Goal: Navigation & Orientation: Find specific page/section

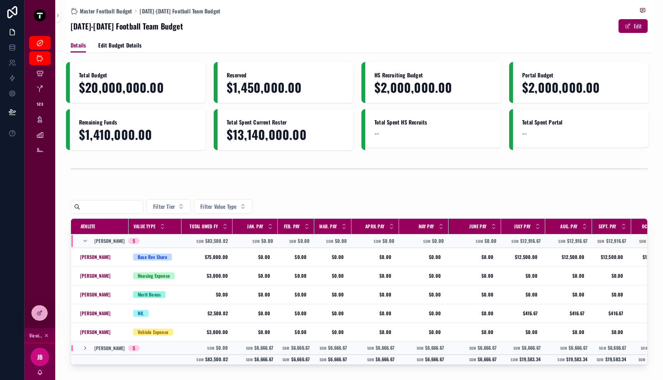
scroll to position [50, 0]
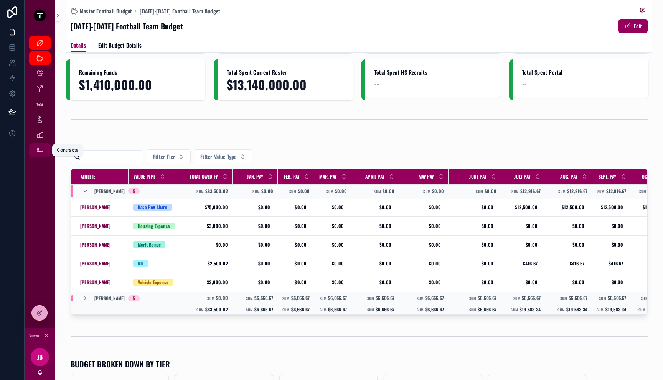
click at [44, 150] on div "Contracts" at bounding box center [40, 150] width 12 height 12
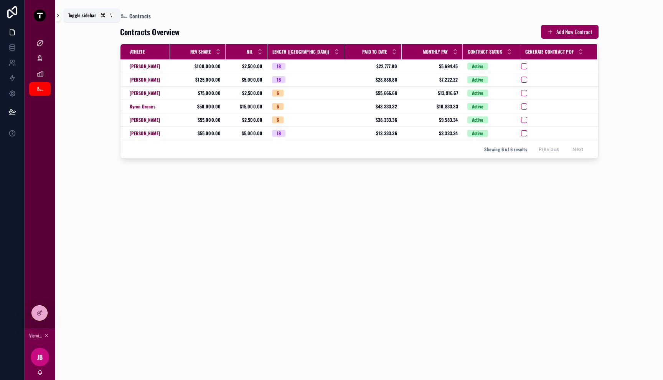
click at [56, 18] on icon "scrollable content" at bounding box center [57, 16] width 5 height 6
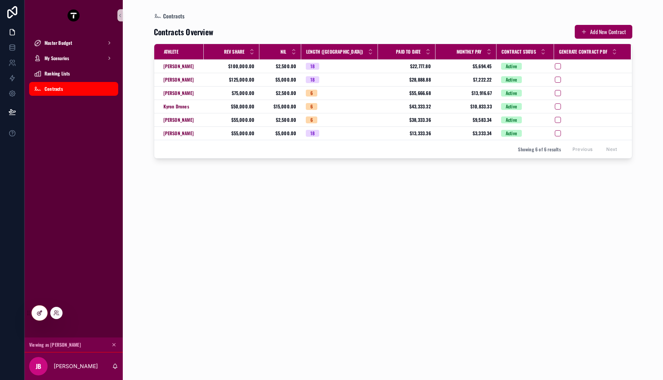
click at [41, 310] on icon at bounding box center [39, 313] width 6 height 6
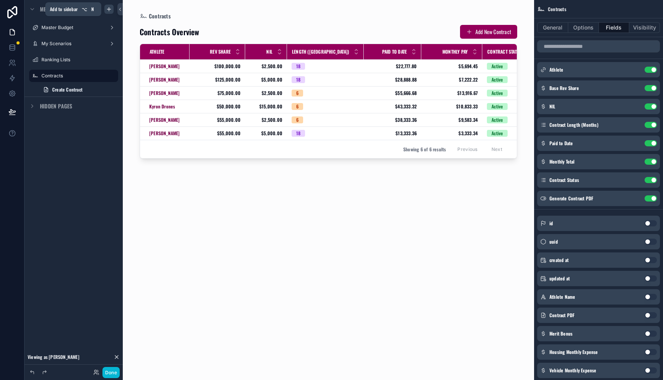
click at [112, 10] on icon "scrollable content" at bounding box center [109, 9] width 6 height 6
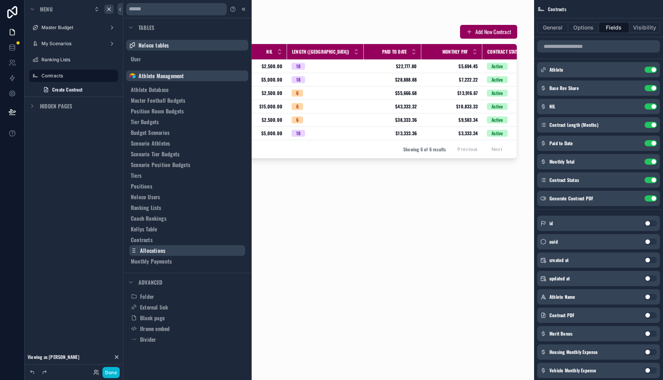
click at [183, 254] on button "Allocations" at bounding box center [187, 250] width 116 height 11
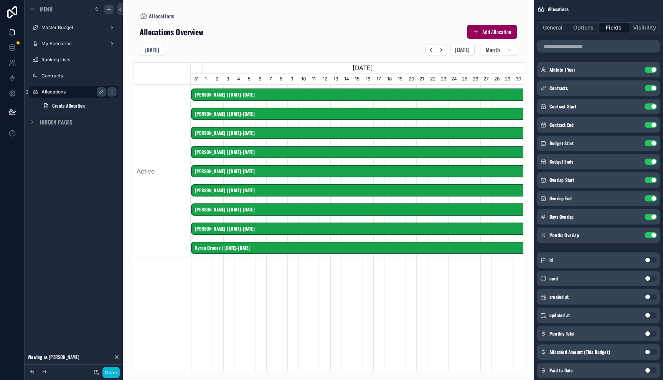
scroll to position [0, 332]
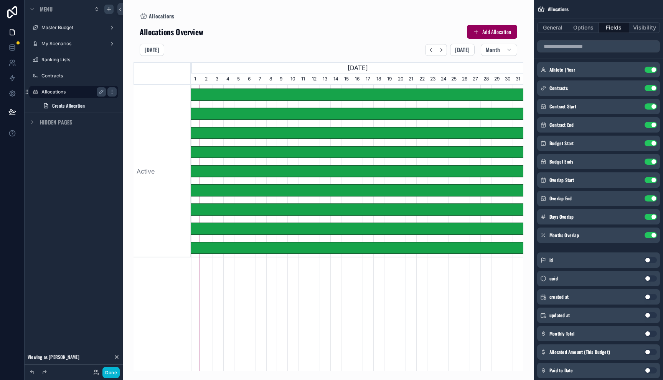
click at [68, 94] on label "Allocations" at bounding box center [71, 92] width 61 height 6
click at [326, 285] on div "scrollable content" at bounding box center [328, 185] width 390 height 371
click at [119, 9] on icon at bounding box center [119, 10] width 5 height 6
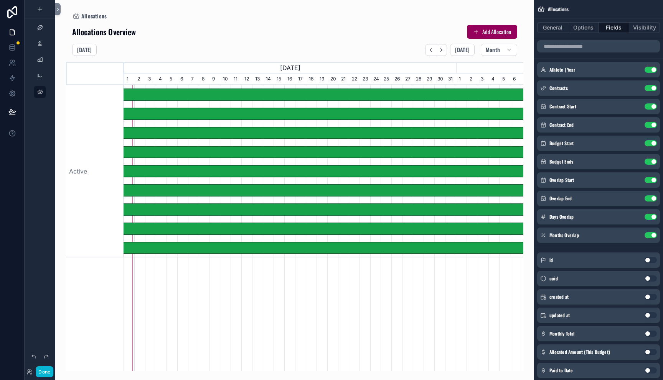
click at [223, 44] on div "[DATE] [DATE] Month" at bounding box center [294, 50] width 457 height 12
click at [561, 30] on button "General" at bounding box center [552, 27] width 31 height 11
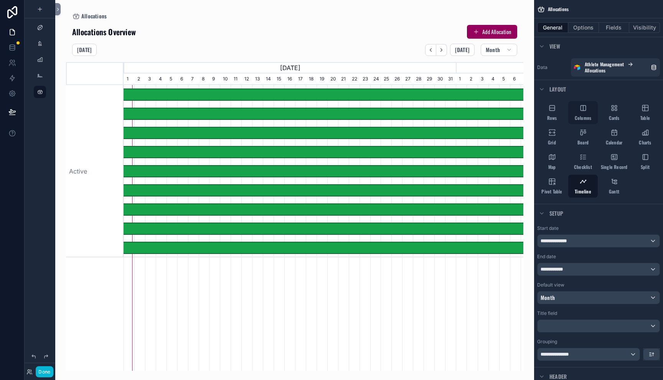
click at [588, 105] on div "Columns" at bounding box center [583, 112] width 30 height 23
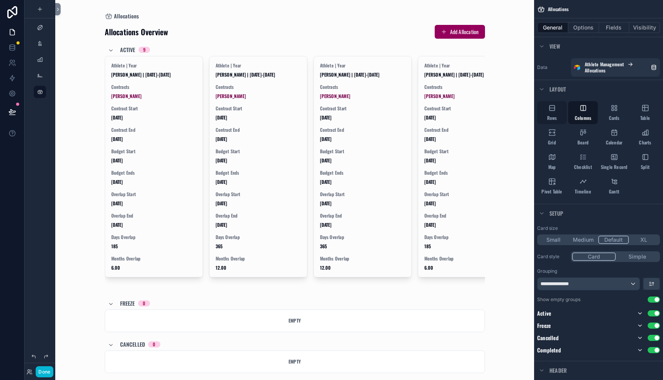
click at [551, 115] on span "Rows" at bounding box center [552, 118] width 10 height 6
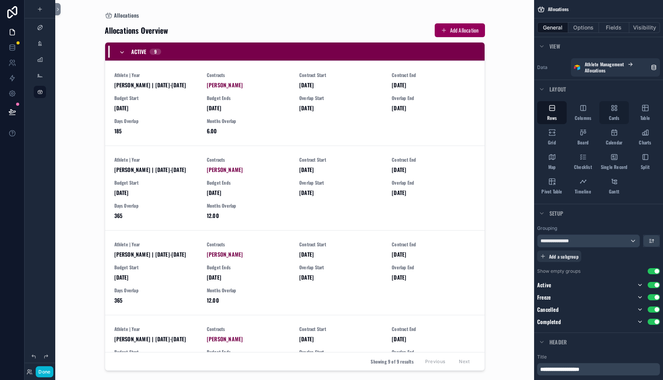
click at [614, 116] on span "Cards" at bounding box center [614, 118] width 11 height 6
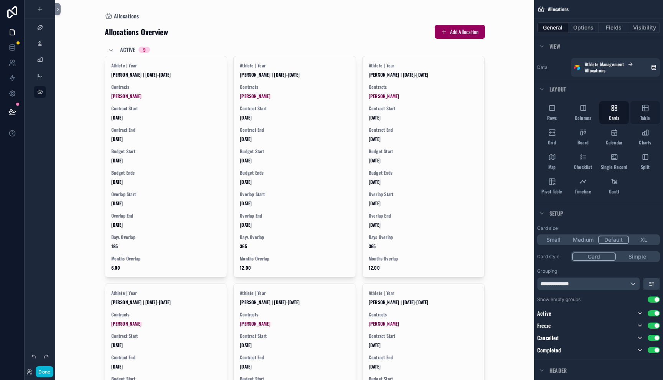
click at [643, 117] on span "Table" at bounding box center [645, 118] width 10 height 6
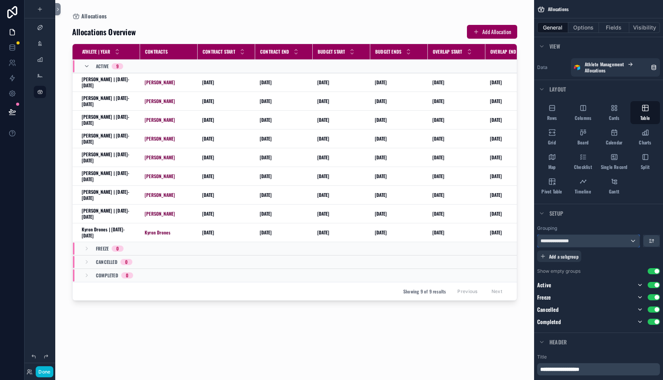
click at [610, 244] on div "**********" at bounding box center [588, 241] width 102 height 12
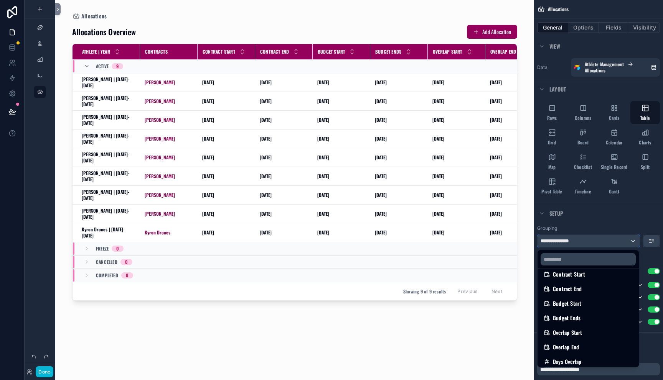
scroll to position [174, 0]
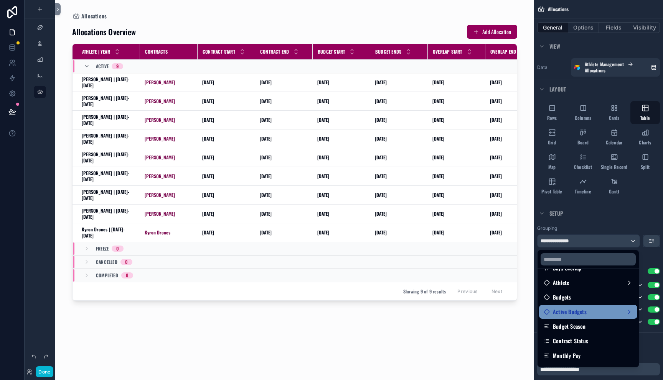
click at [584, 312] on span "Active Budgets" at bounding box center [570, 312] width 34 height 9
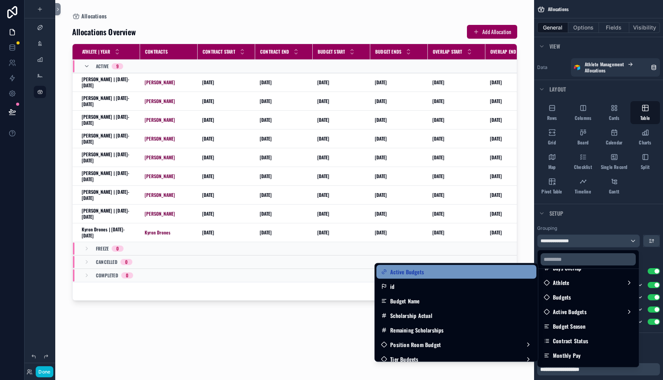
click at [464, 274] on div "Active Budgets" at bounding box center [456, 272] width 151 height 9
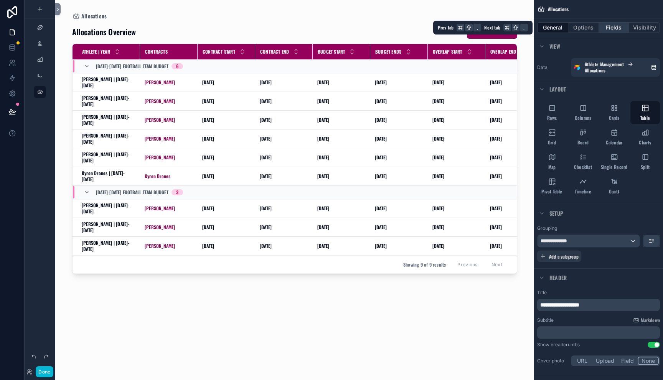
click at [611, 30] on button "Fields" at bounding box center [614, 27] width 31 height 11
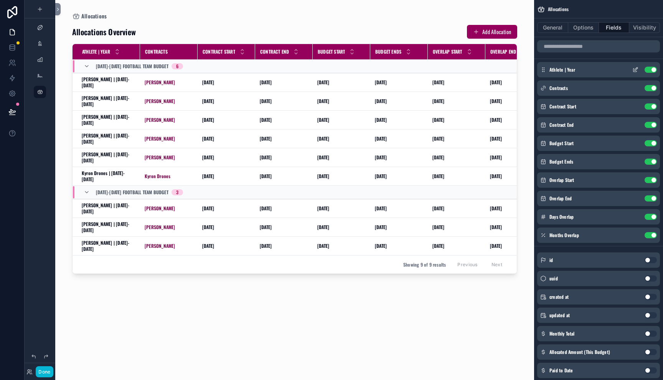
click at [650, 68] on button "Use setting" at bounding box center [650, 70] width 12 height 6
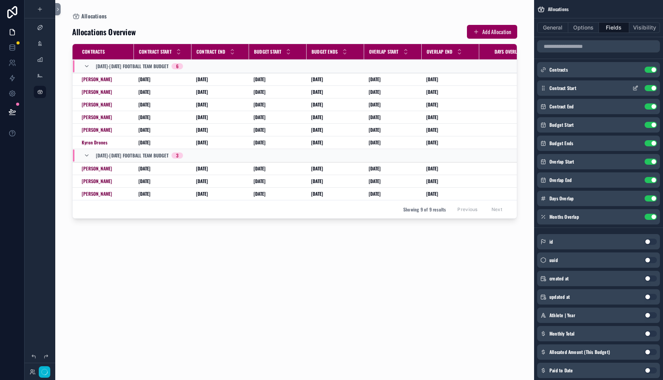
click at [650, 89] on button "Use setting" at bounding box center [650, 88] width 12 height 6
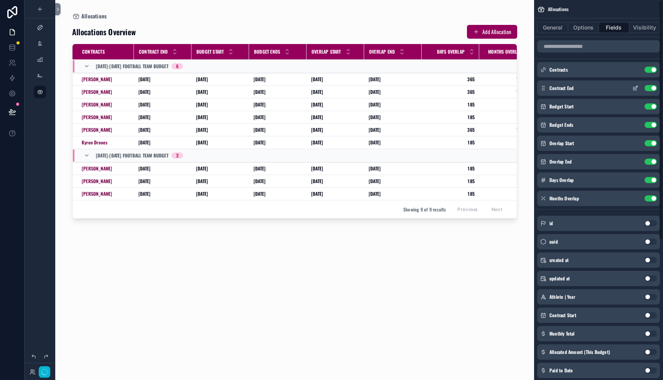
click at [650, 89] on button "Use setting" at bounding box center [650, 88] width 12 height 6
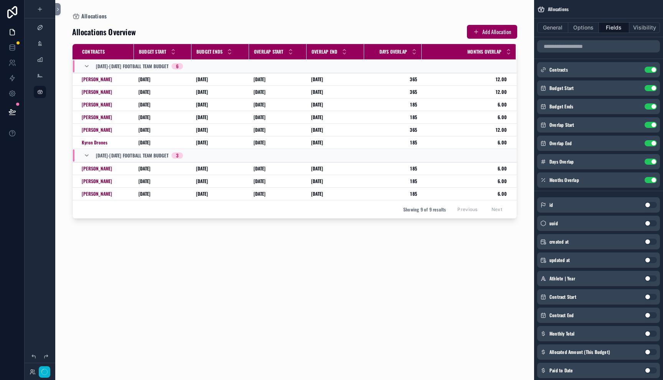
click at [650, 89] on button "Use setting" at bounding box center [650, 88] width 12 height 6
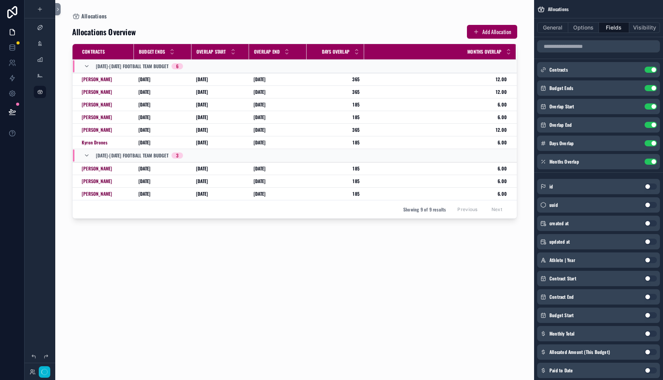
click at [650, 89] on button "Use setting" at bounding box center [650, 88] width 12 height 6
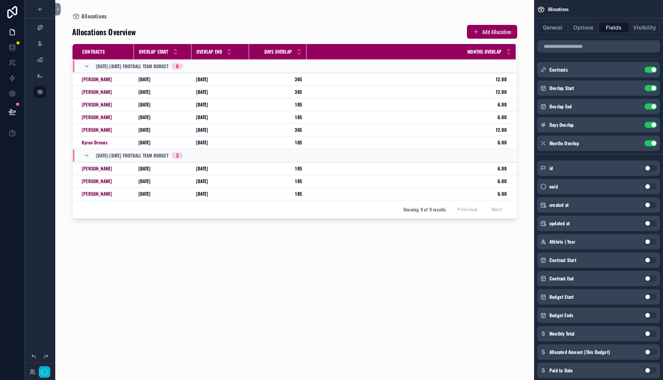
click at [650, 89] on button "Use setting" at bounding box center [650, 88] width 12 height 6
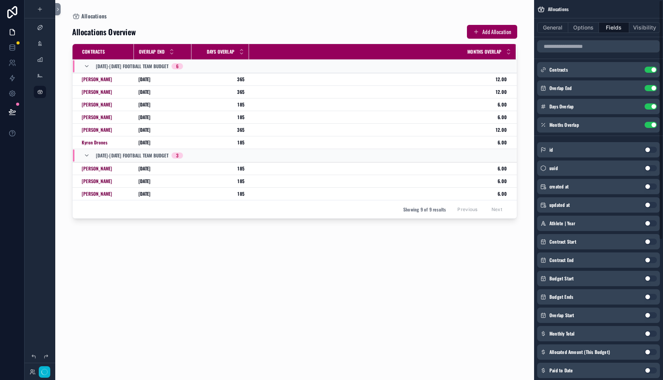
click at [650, 89] on button "Use setting" at bounding box center [650, 88] width 12 height 6
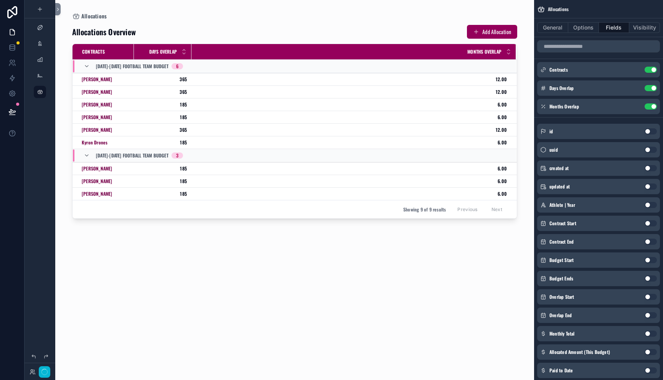
click at [650, 89] on button "Use setting" at bounding box center [650, 88] width 12 height 6
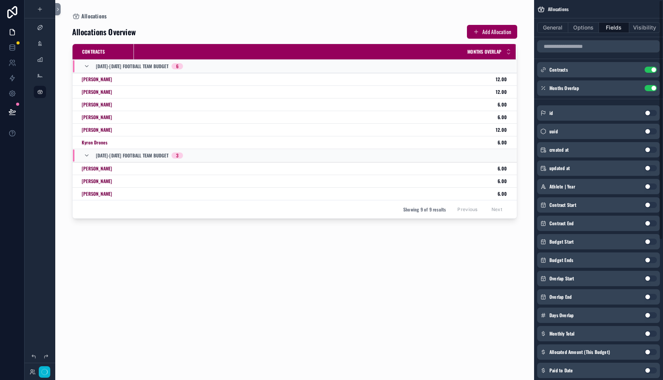
click at [650, 89] on button "Use setting" at bounding box center [650, 88] width 12 height 6
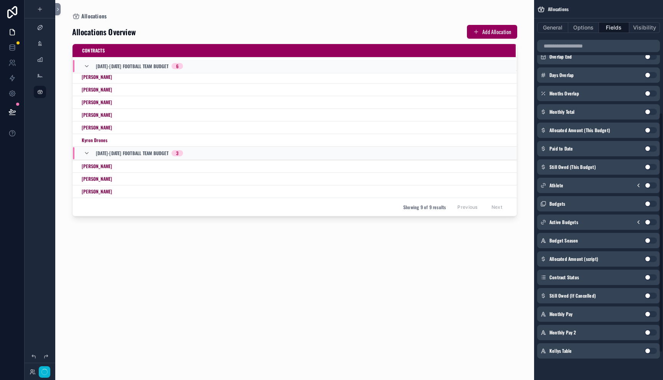
scroll to position [21, 0]
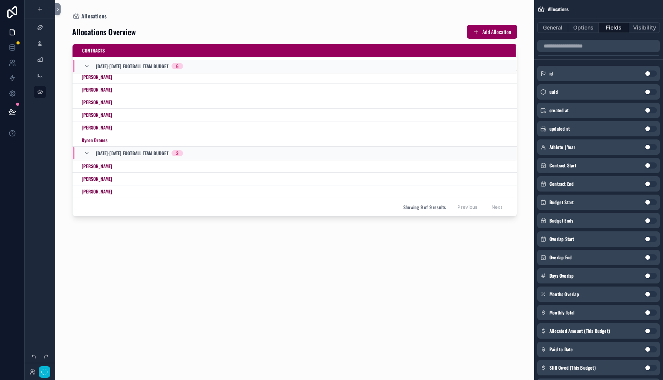
click at [651, 166] on button "Use setting" at bounding box center [650, 166] width 12 height 6
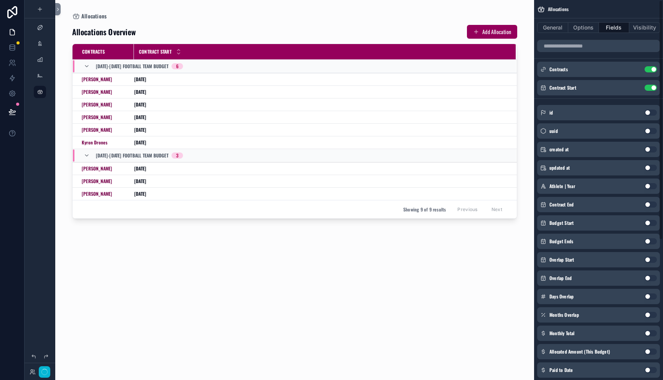
scroll to position [0, 0]
click at [652, 87] on button "Use setting" at bounding box center [650, 88] width 12 height 6
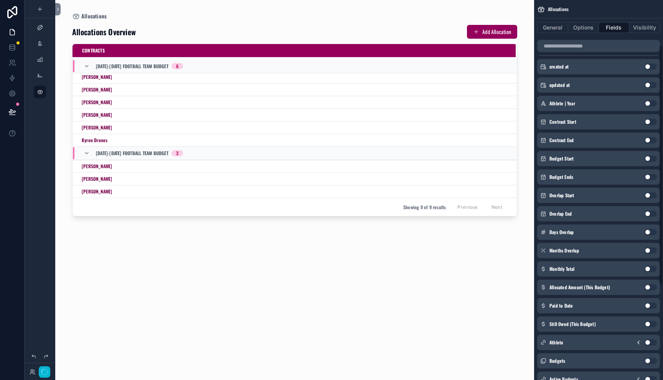
scroll to position [77, 0]
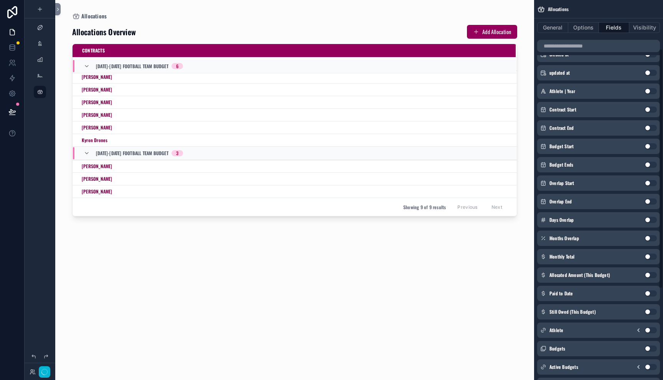
click at [655, 257] on button "Use setting" at bounding box center [650, 257] width 12 height 6
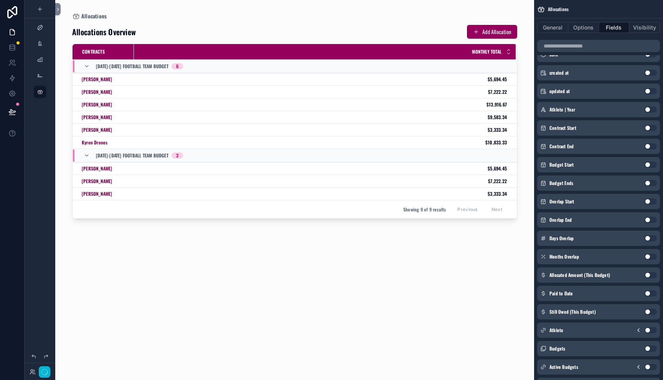
click at [649, 274] on button "Use setting" at bounding box center [650, 275] width 12 height 6
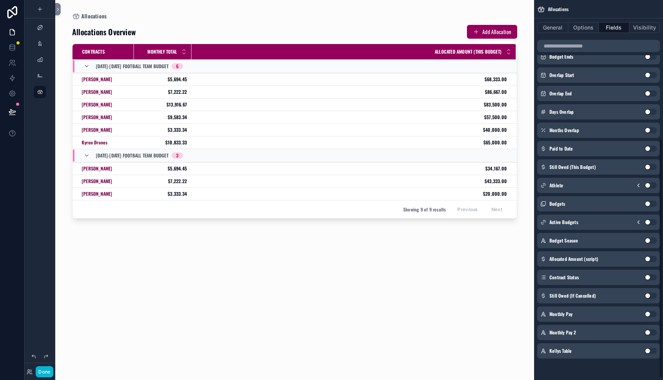
scroll to position [0, 0]
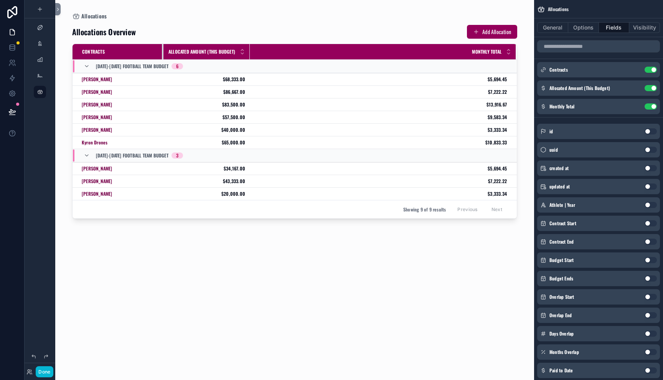
drag, startPoint x: 133, startPoint y: 54, endPoint x: 162, endPoint y: 52, distance: 29.6
click at [162, 52] on div "scrollable content" at bounding box center [163, 51] width 3 height 15
click at [263, 79] on span "$5,694.45" at bounding box center [378, 79] width 257 height 6
click at [314, 28] on div "Allocations Overview Add Allocation" at bounding box center [294, 32] width 445 height 15
click at [548, 27] on button "General" at bounding box center [552, 27] width 31 height 11
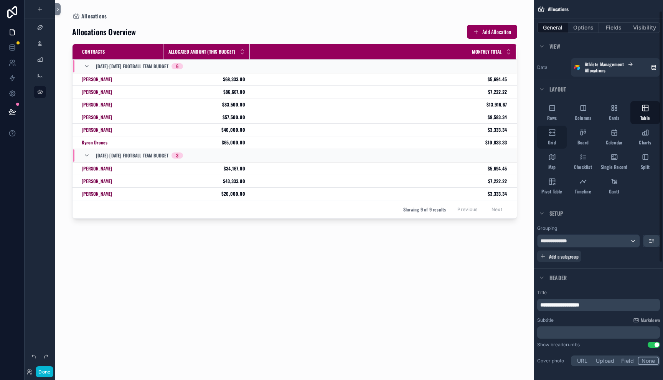
scroll to position [193, 0]
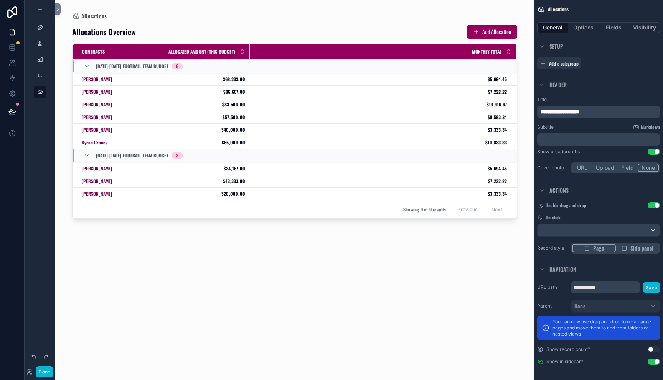
click at [624, 248] on icon "scrollable content" at bounding box center [624, 248] width 6 height 6
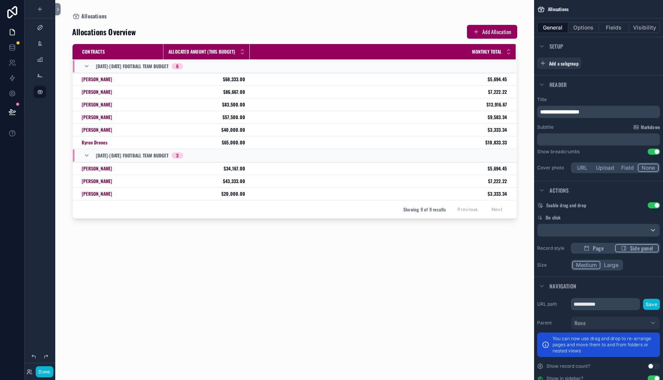
click at [613, 268] on button "Large" at bounding box center [610, 265] width 21 height 8
click at [605, 249] on button "Page" at bounding box center [593, 248] width 43 height 8
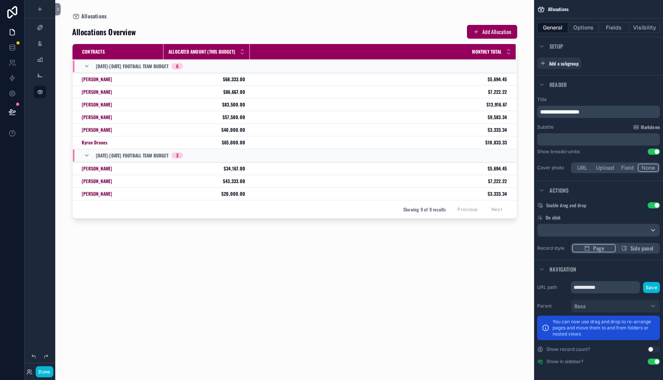
click at [632, 244] on div "Page Side panel" at bounding box center [615, 248] width 89 height 11
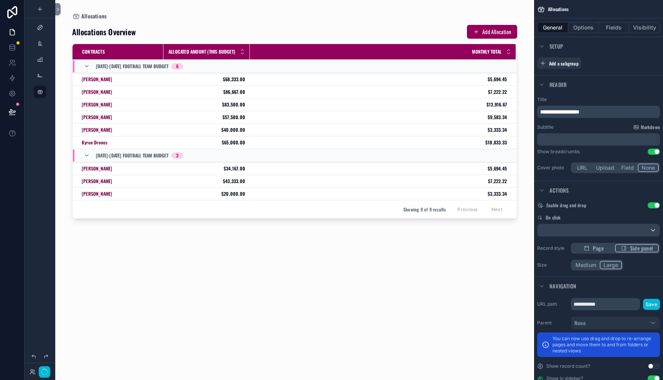
click at [629, 247] on button "Side panel" at bounding box center [637, 248] width 44 height 8
click at [594, 261] on div "Medium Large" at bounding box center [597, 265] width 52 height 11
click at [592, 264] on button "Medium" at bounding box center [586, 265] width 28 height 8
click at [595, 254] on div "Page Side panel" at bounding box center [615, 248] width 89 height 11
click at [596, 252] on div "Page Side panel" at bounding box center [615, 248] width 89 height 11
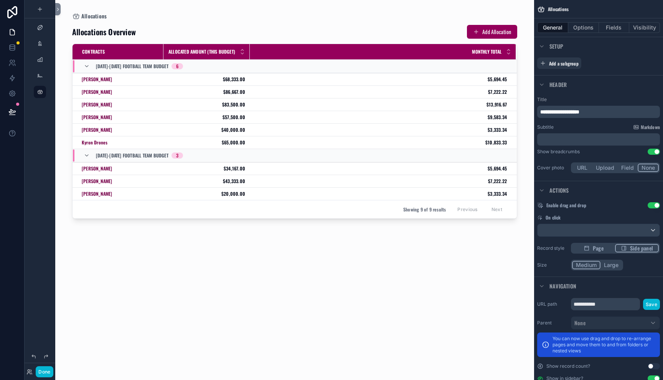
click at [596, 249] on span "Page" at bounding box center [598, 249] width 11 height 8
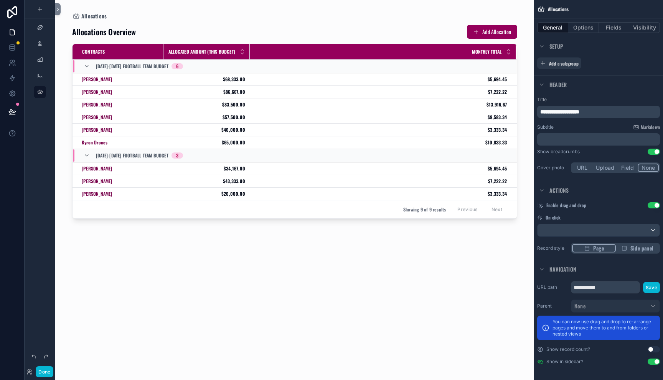
click at [617, 219] on div "On click" at bounding box center [598, 218] width 123 height 6
click at [650, 207] on button "Use setting" at bounding box center [653, 206] width 12 height 6
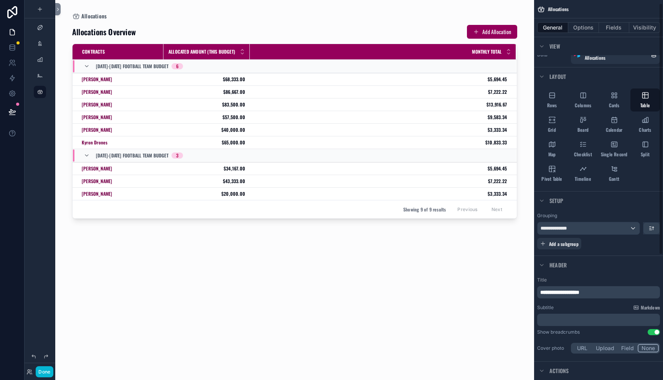
scroll to position [15, 0]
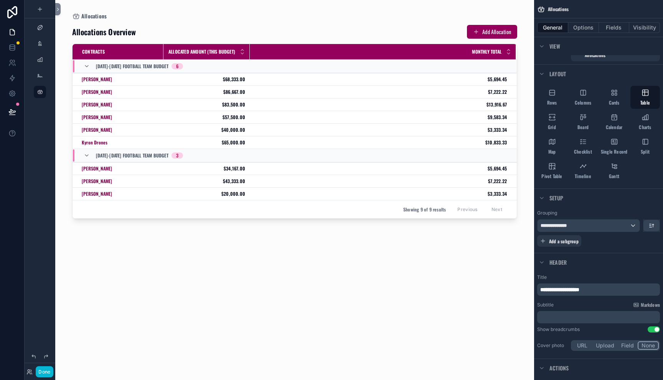
drag, startPoint x: 42, startPoint y: 93, endPoint x: 43, endPoint y: 153, distance: 59.5
click at [43, 153] on div "scrollable content" at bounding box center [40, 185] width 31 height 371
click at [59, 10] on icon at bounding box center [57, 10] width 5 height 6
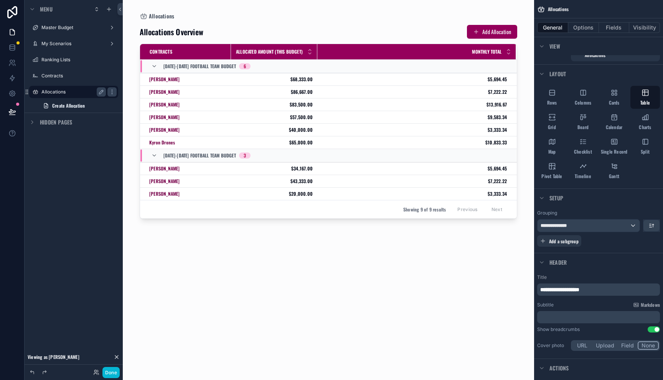
drag, startPoint x: 61, startPoint y: 94, endPoint x: 103, endPoint y: 221, distance: 133.9
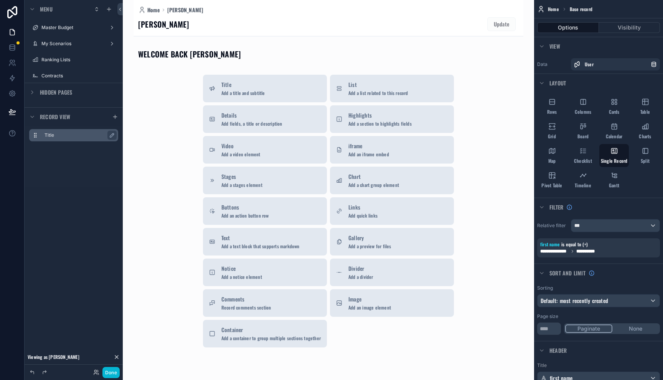
drag, startPoint x: 107, startPoint y: 208, endPoint x: 90, endPoint y: 135, distance: 75.6
click at [107, 207] on div "Menu Master Budget My Scenarios Ranking Lists Contracts Hidden pages Record vie…" at bounding box center [74, 109] width 98 height 218
click at [86, 30] on label "Master Budget" at bounding box center [71, 28] width 61 height 6
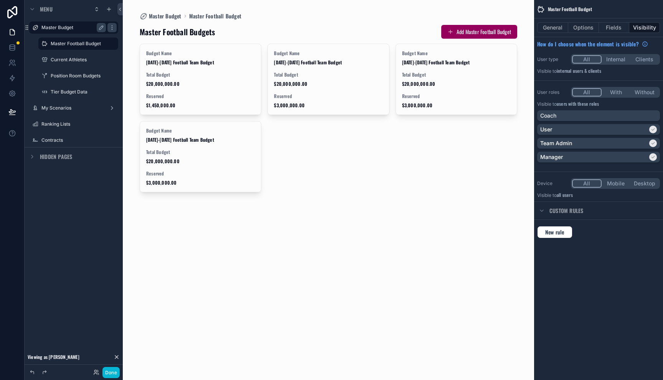
click at [207, 85] on div "scrollable content" at bounding box center [328, 108] width 390 height 217
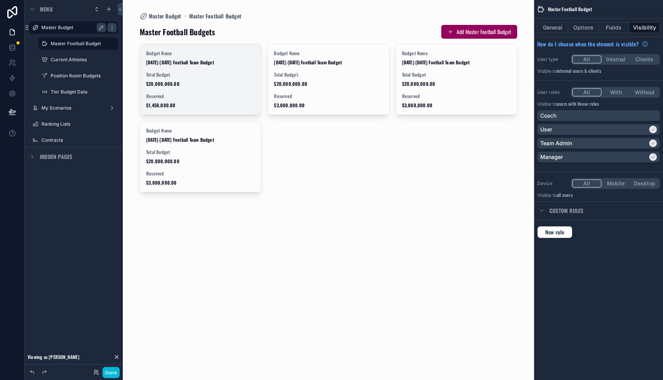
click at [192, 76] on span "Total Budget" at bounding box center [200, 75] width 109 height 6
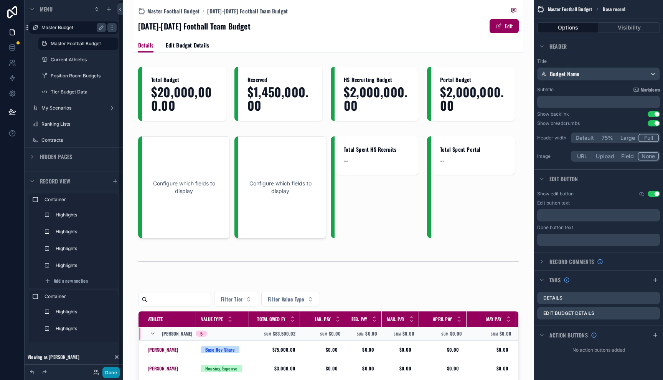
click at [112, 370] on button "Done" at bounding box center [110, 372] width 17 height 11
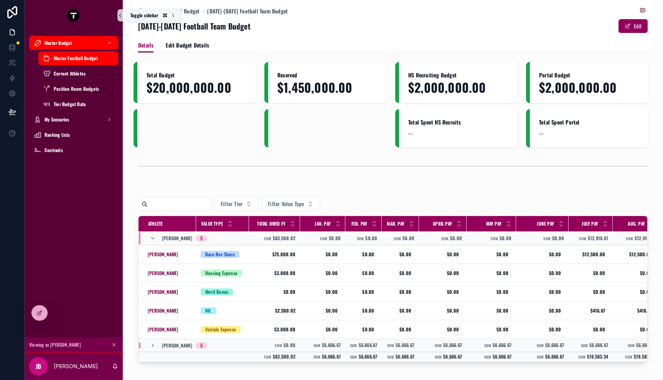
click at [122, 17] on icon "scrollable content" at bounding box center [119, 16] width 5 height 6
